Goal: Use online tool/utility: Utilize a website feature to perform a specific function

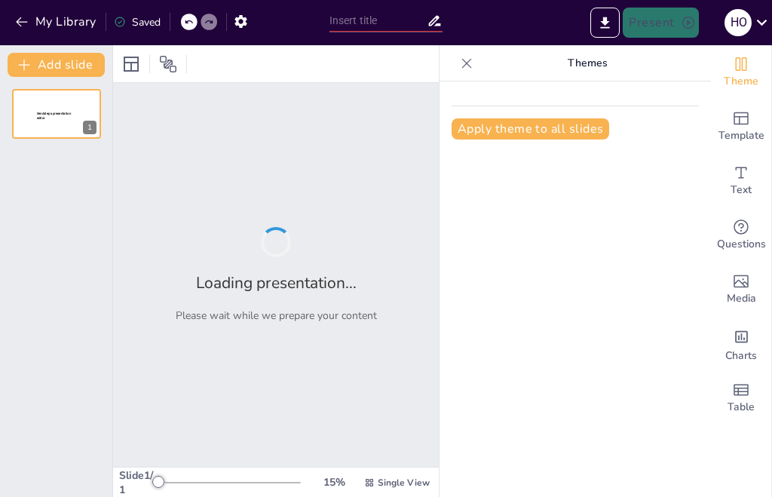
type input "quiz tabla periodica"
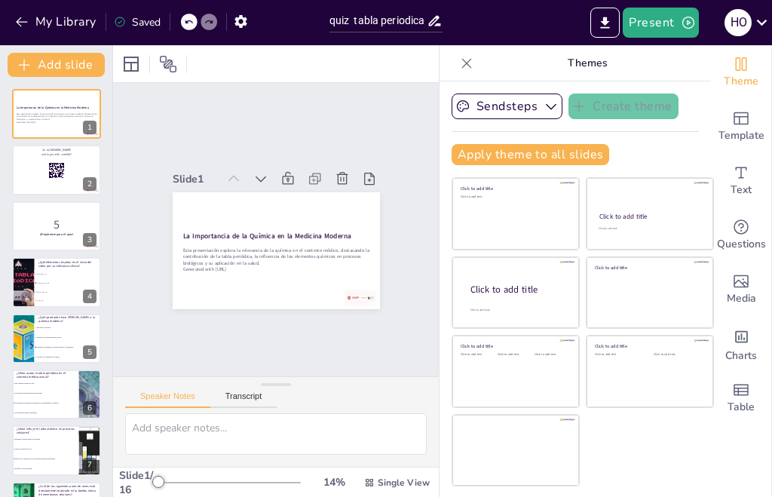
checkbox input "true"
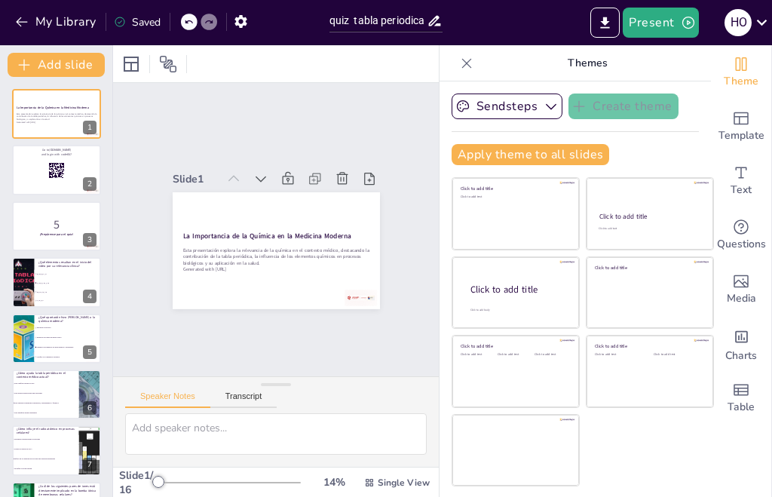
checkbox input "true"
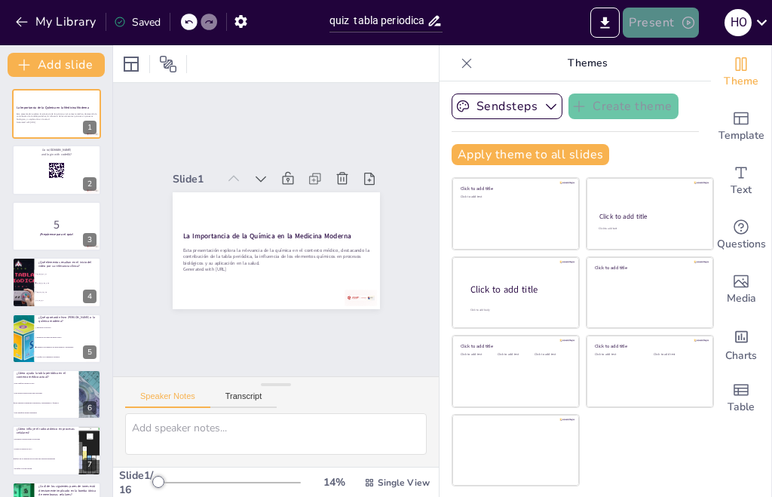
click at [666, 19] on button "Present" at bounding box center [660, 23] width 75 height 30
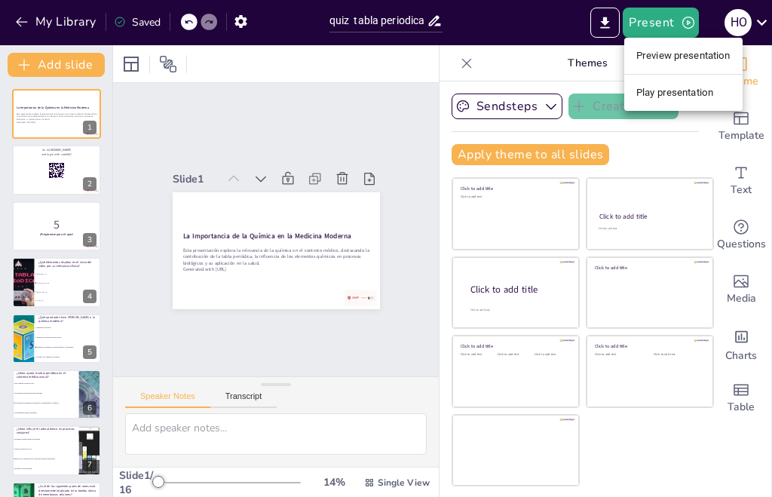
click at [666, 90] on li "Play presentation" at bounding box center [683, 93] width 118 height 24
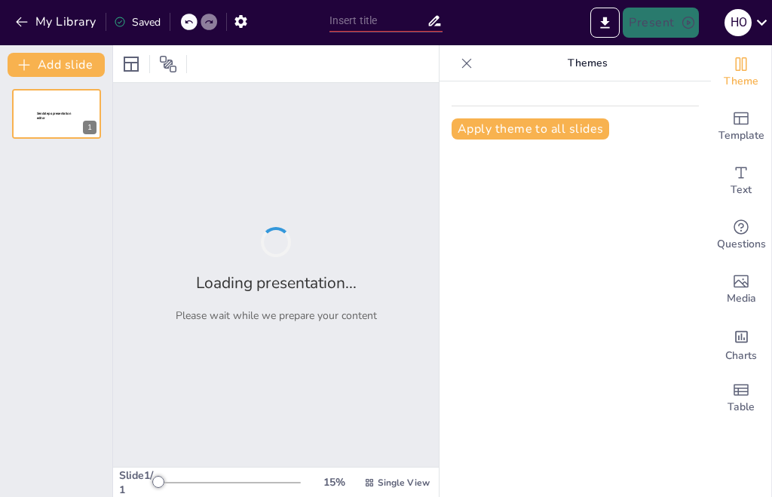
type input "quiz tabla periodica"
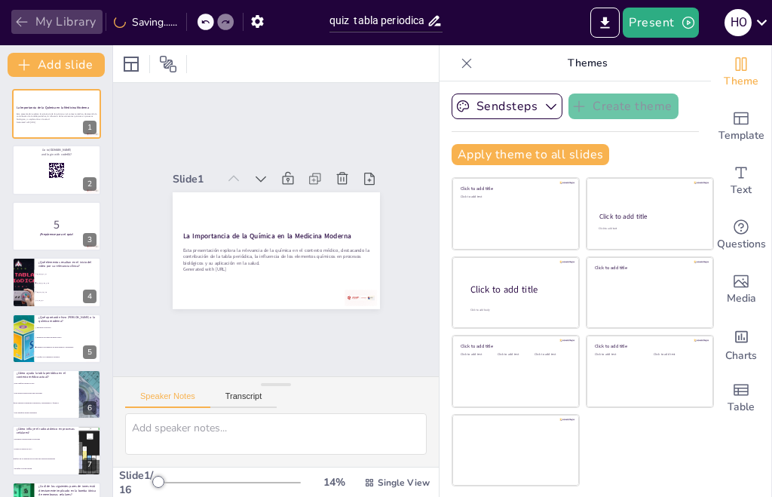
click at [40, 15] on button "My Library" at bounding box center [56, 22] width 91 height 24
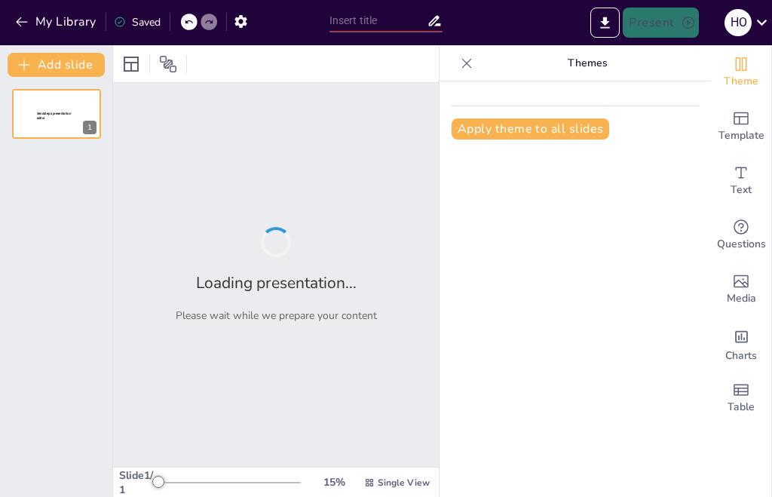
type input "quiz 4 Enlaces químicos"
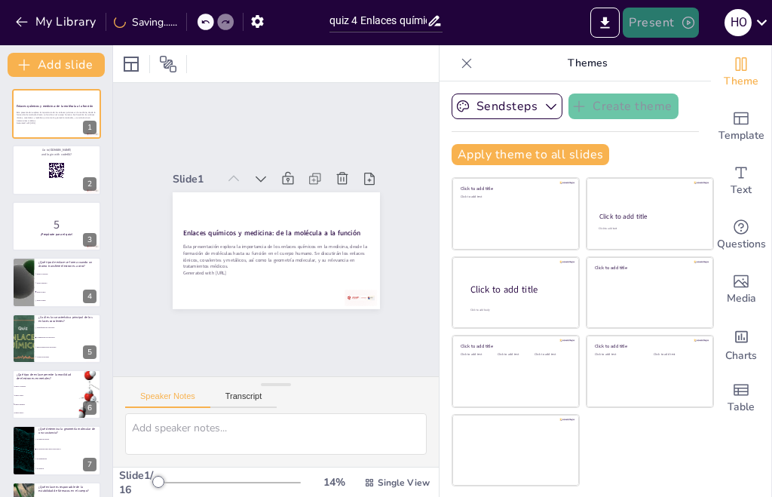
checkbox input "true"
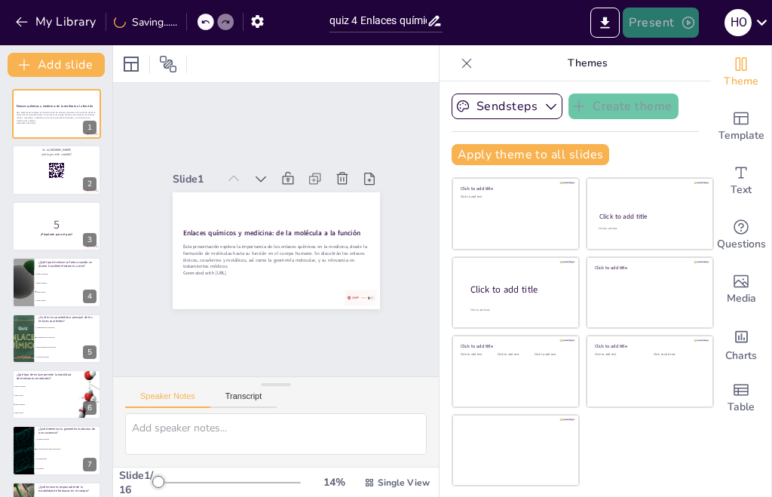
checkbox input "true"
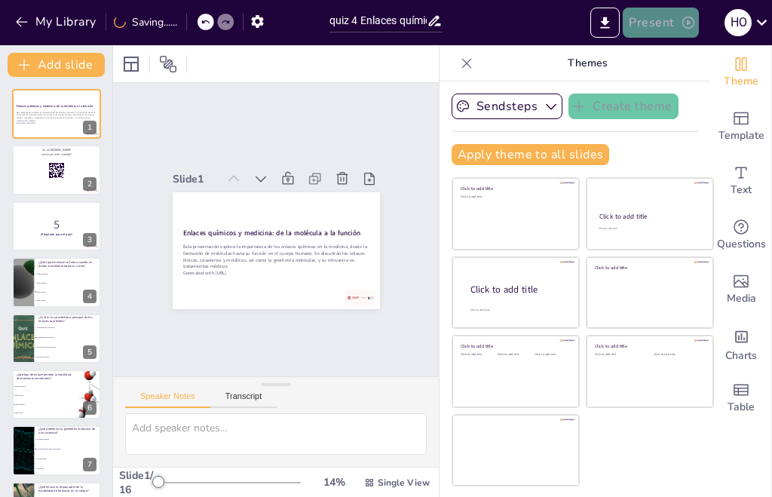
click at [670, 17] on button "Present" at bounding box center [660, 23] width 75 height 30
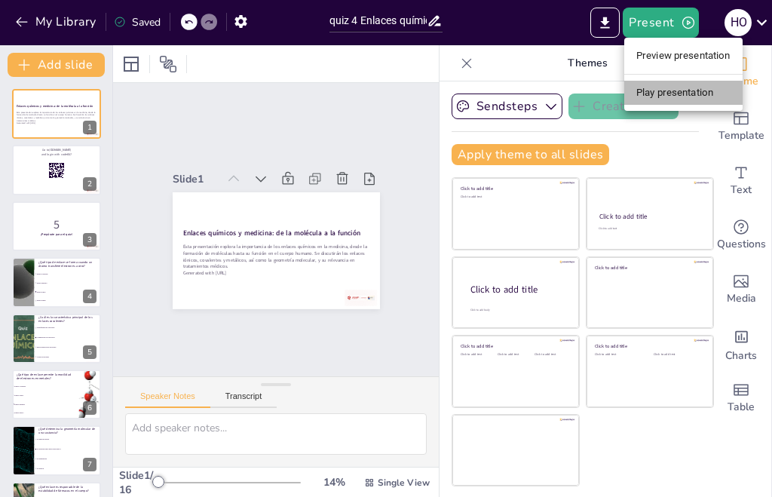
click at [670, 88] on li "Play presentation" at bounding box center [683, 93] width 118 height 24
